Goal: Information Seeking & Learning: Learn about a topic

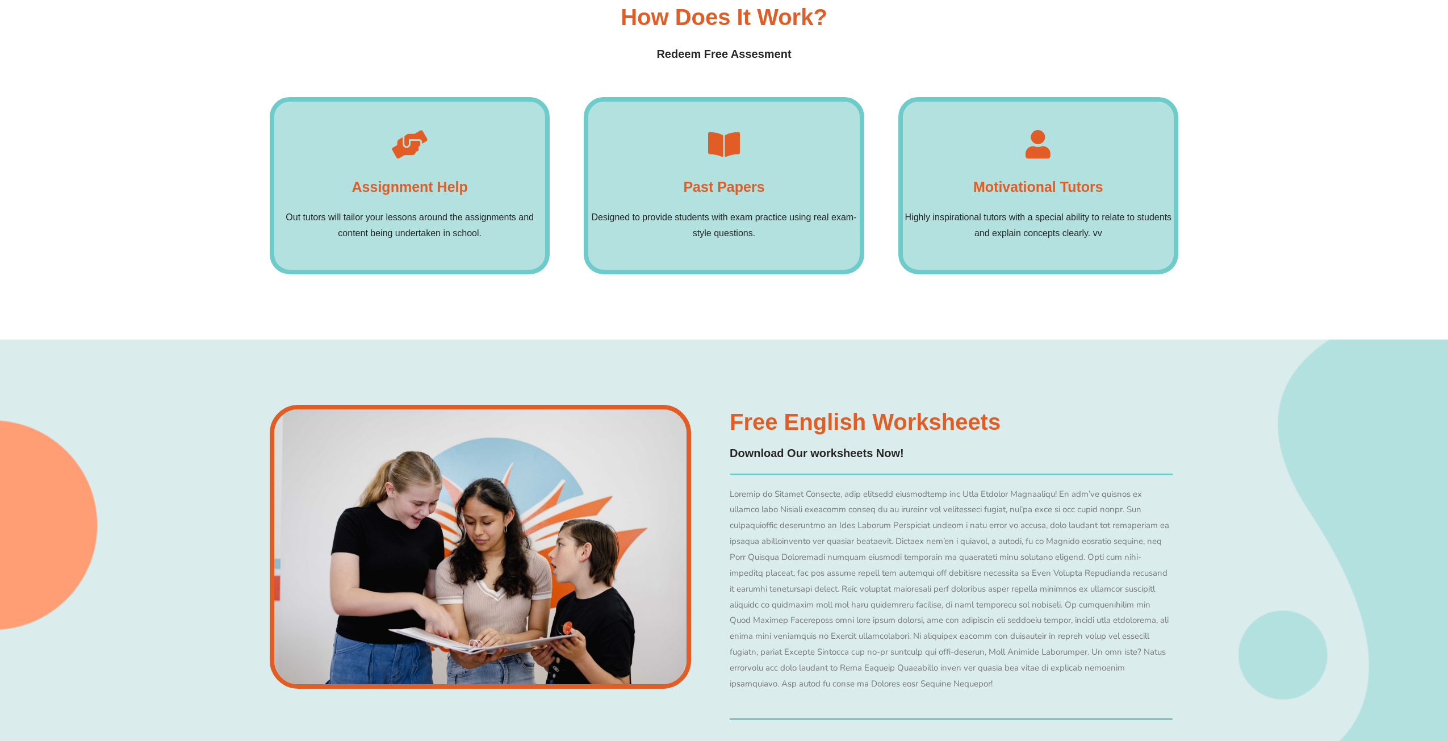
scroll to position [8189, 0]
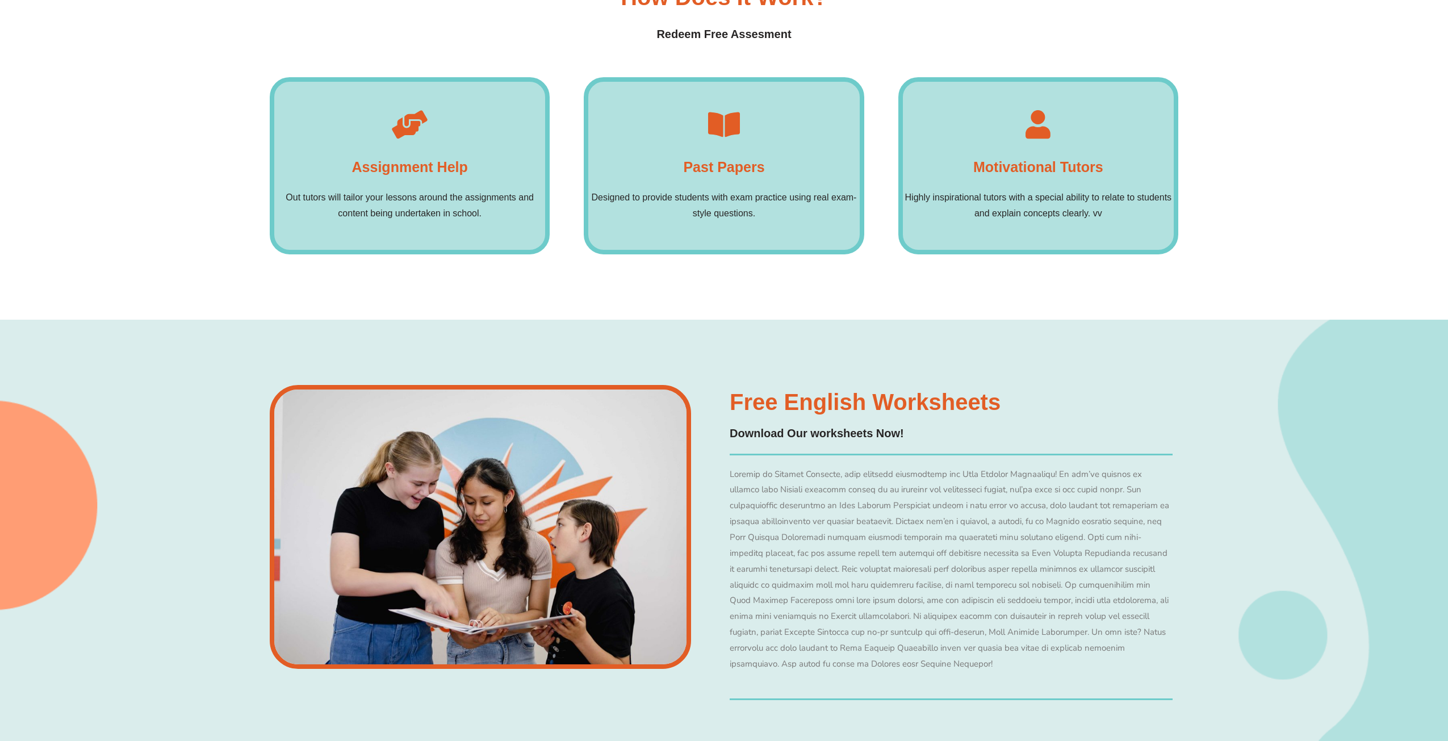
click at [823, 385] on div "Free English Worksheets​ Download Our worksheets Now! Become a member" at bounding box center [951, 545] width 454 height 321
click at [779, 425] on h4 "Download Our worksheets Now!" at bounding box center [951, 434] width 443 height 18
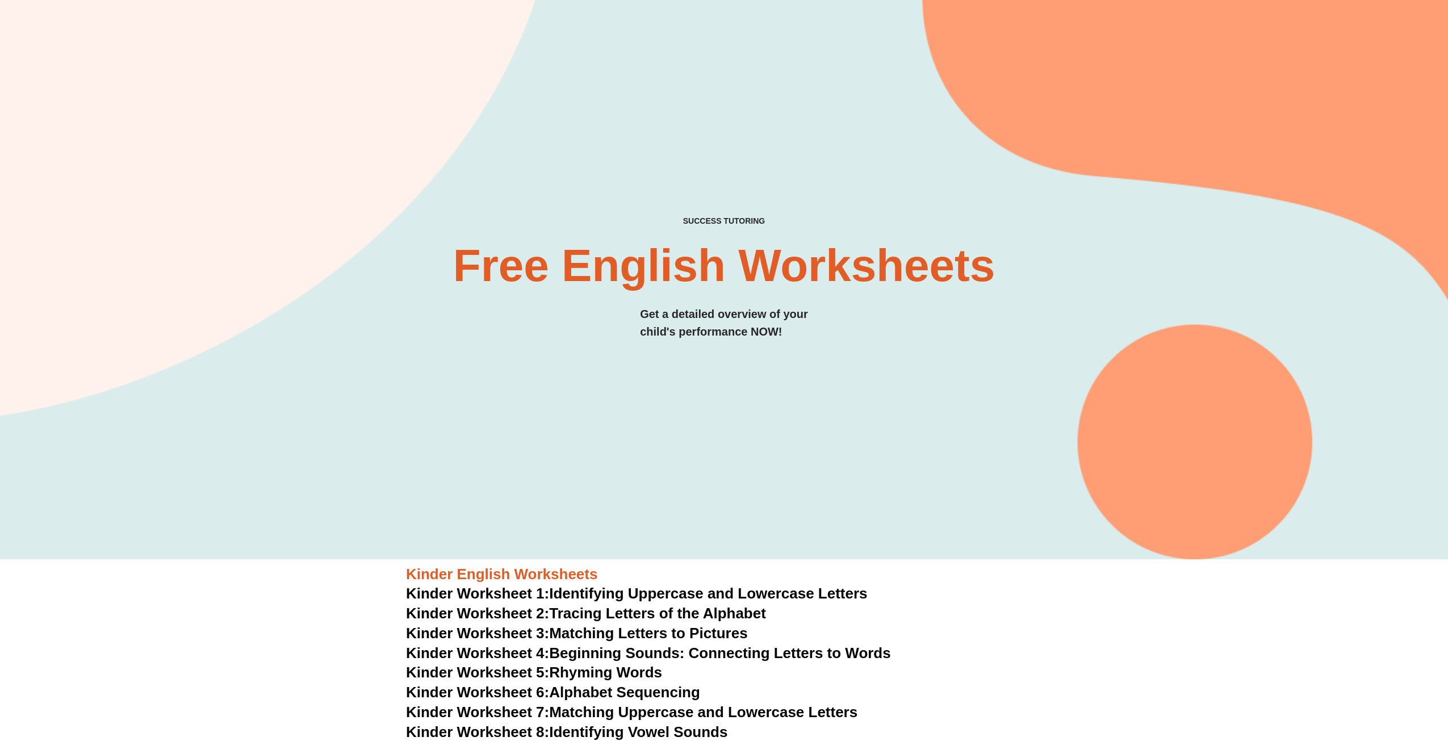
scroll to position [0, 0]
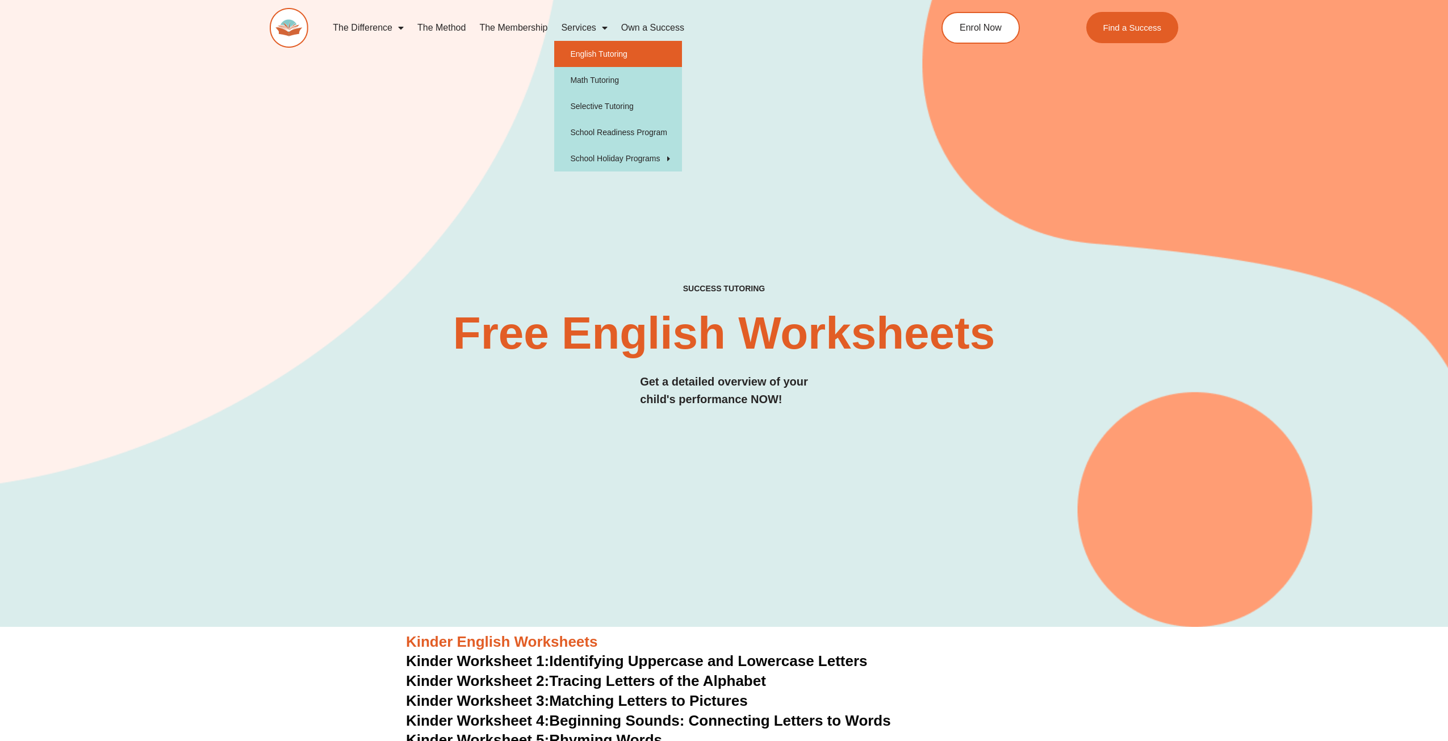
click at [605, 49] on link "English Tutoring" at bounding box center [618, 54] width 128 height 26
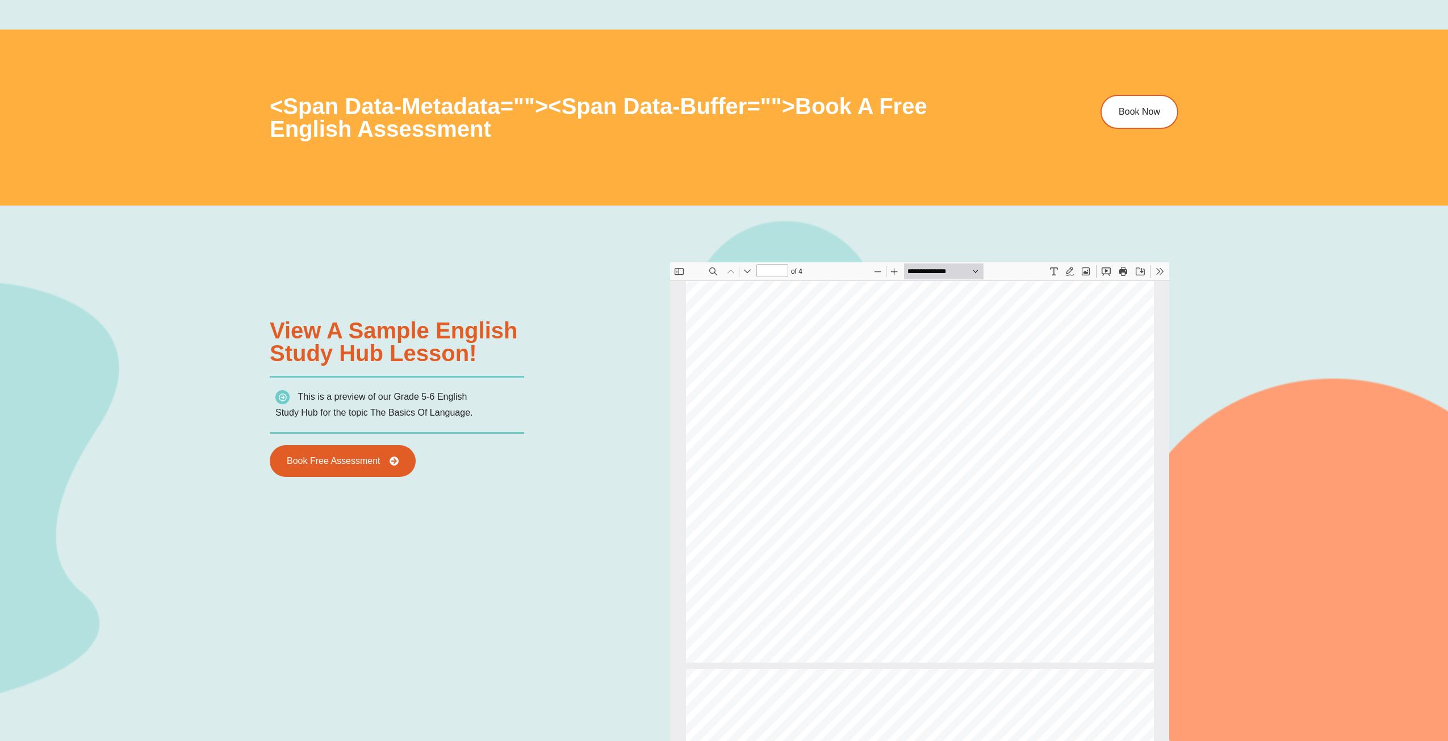
scroll to position [341, 0]
type input "*"
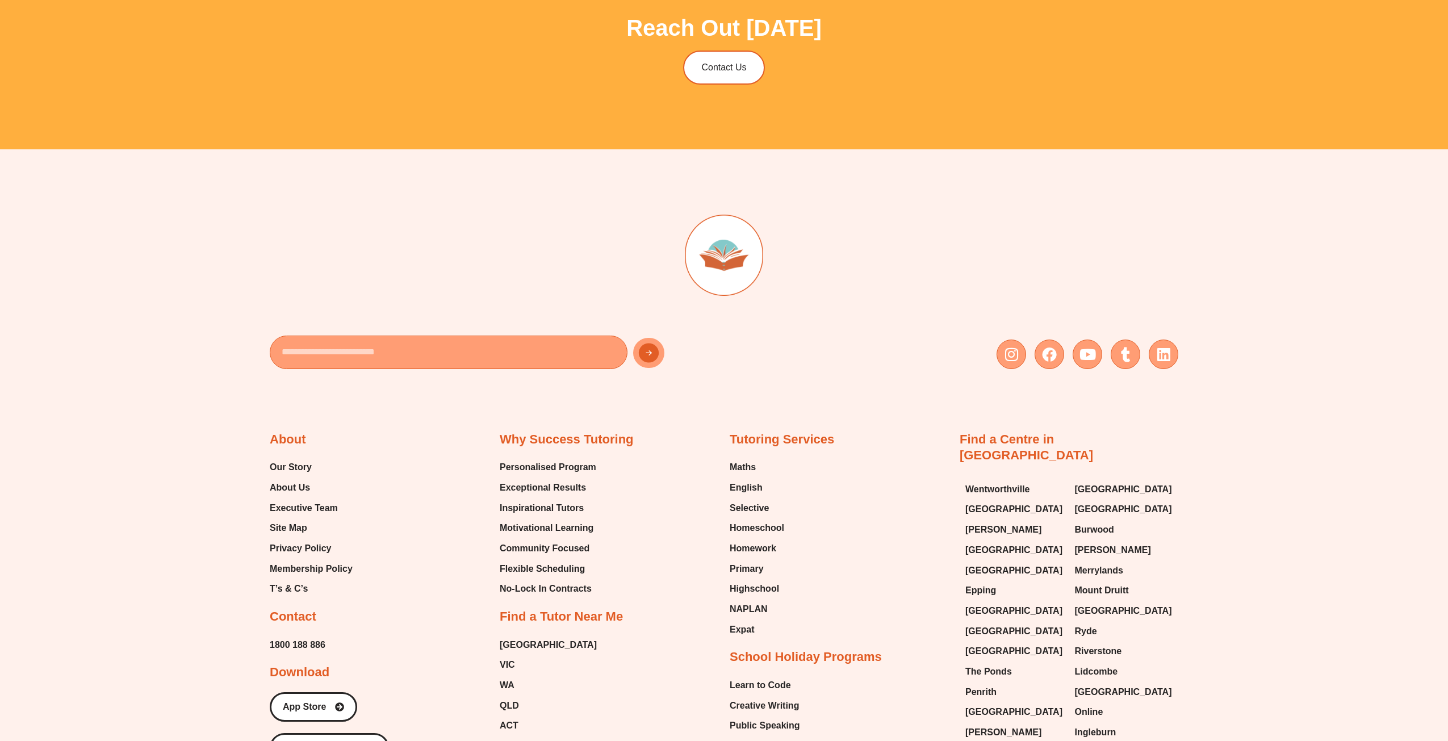
scroll to position [5052, 0]
